Goal: Information Seeking & Learning: Find specific fact

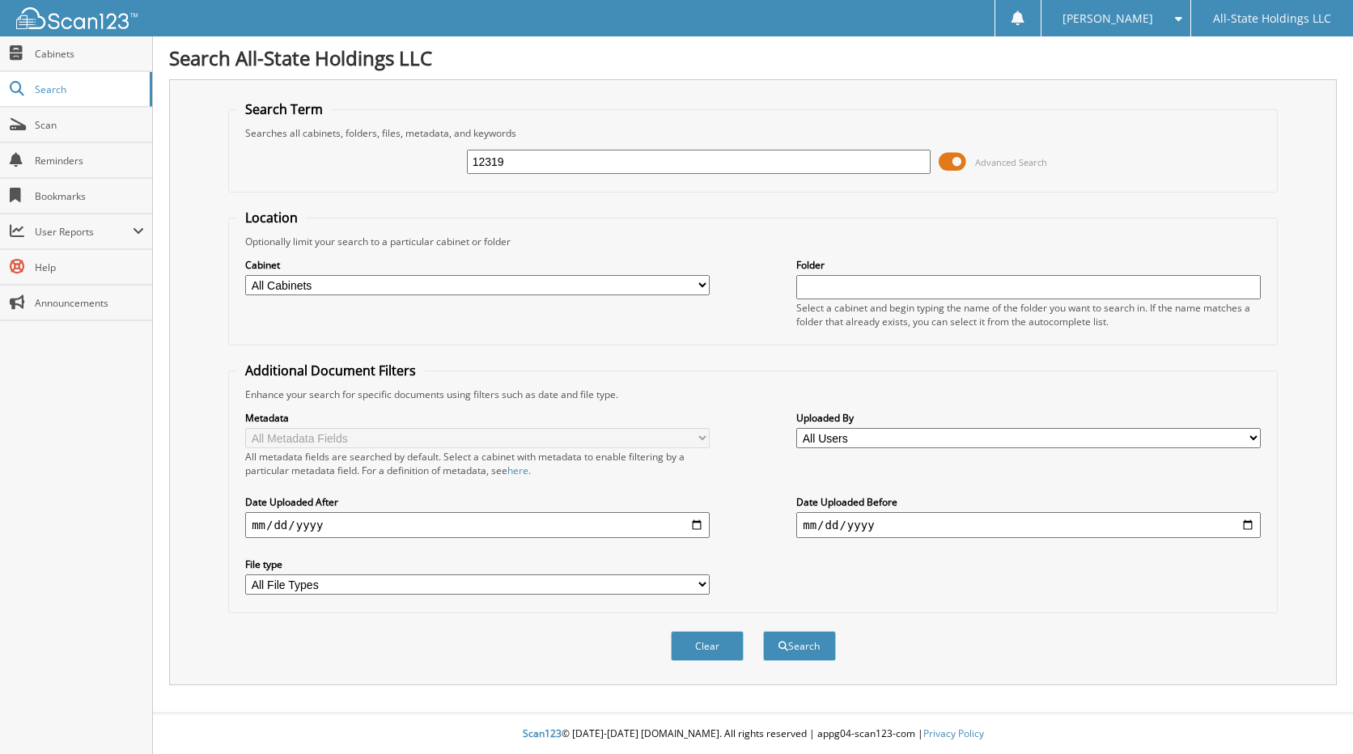
type input "12319"
click at [763, 631] on button "Search" at bounding box center [799, 646] width 73 height 30
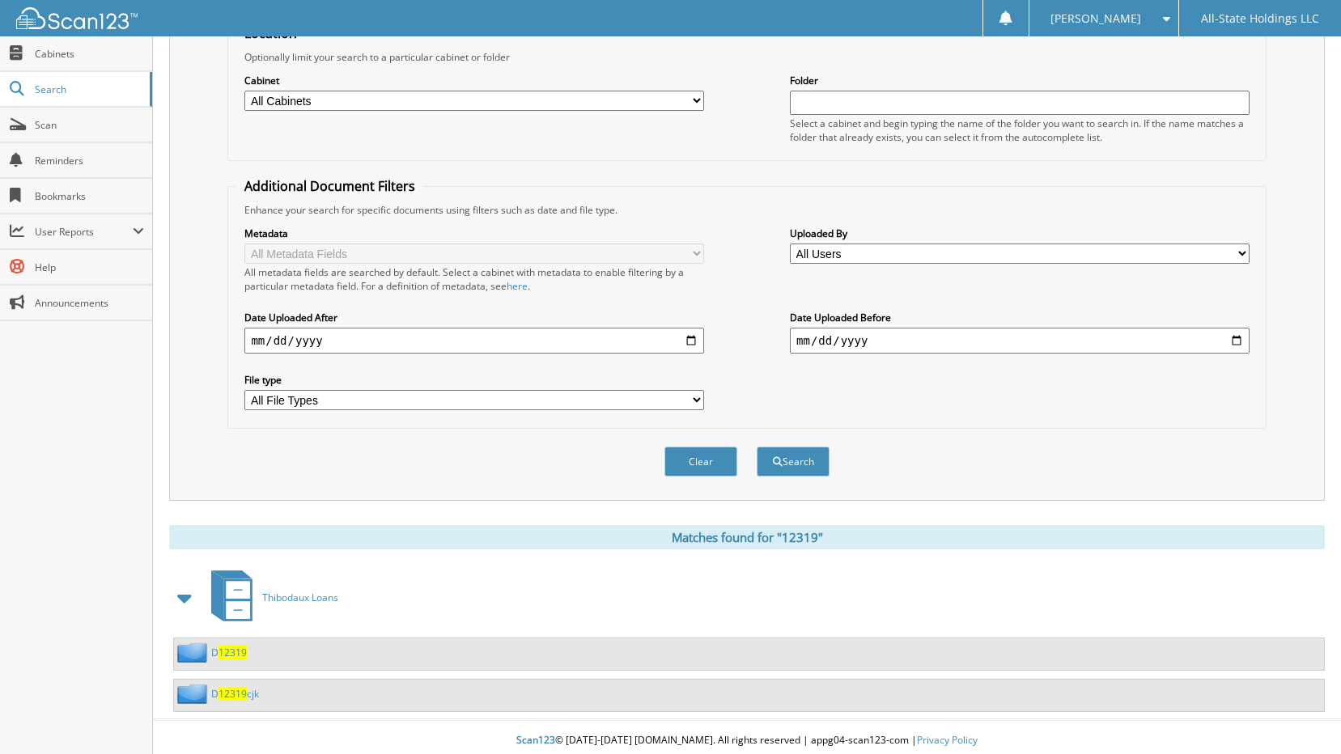
scroll to position [192, 0]
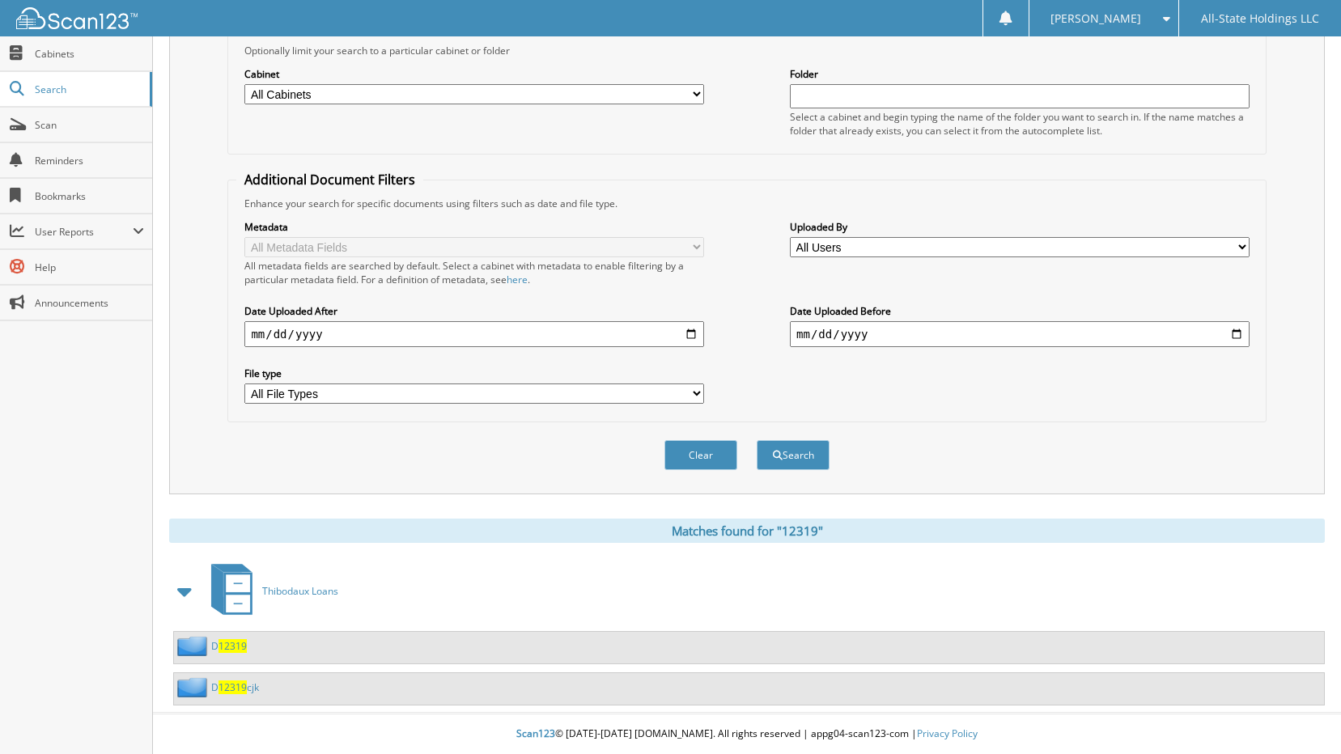
click at [237, 686] on span "12319" at bounding box center [233, 688] width 28 height 14
